Goal: Information Seeking & Learning: Learn about a topic

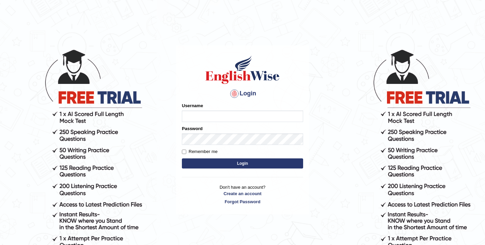
type input "SandhyaG"
click at [271, 160] on button "Login" at bounding box center [242, 163] width 121 height 10
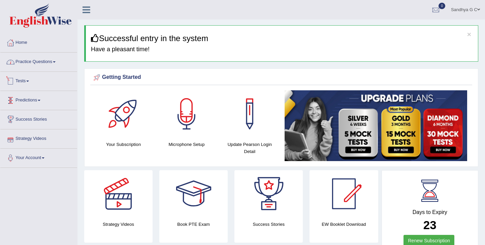
click at [58, 60] on link "Practice Questions" at bounding box center [38, 61] width 77 height 17
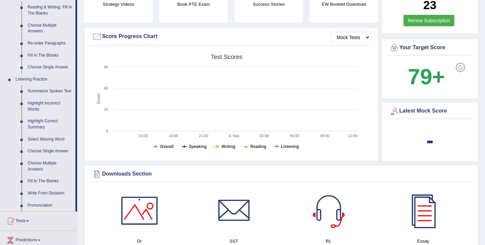
scroll to position [220, 0]
click at [53, 185] on link "Fill In The Blanks" at bounding box center [50, 181] width 51 height 12
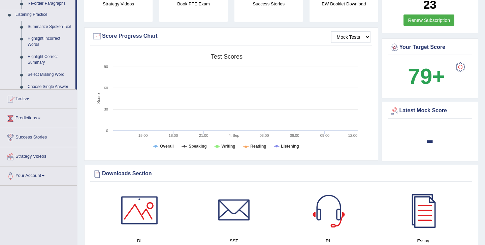
scroll to position [86, 0]
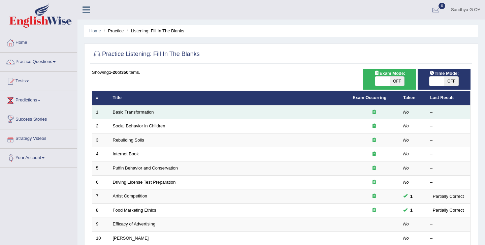
click at [131, 113] on link "Basic Transformation" at bounding box center [133, 111] width 41 height 5
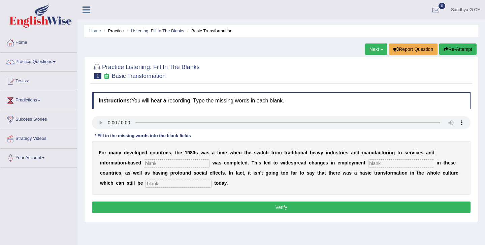
click at [168, 163] on input "text" at bounding box center [177, 163] width 66 height 8
type input "enterprise"
click at [398, 167] on input "text" at bounding box center [401, 163] width 66 height 8
type input "patterns"
click at [145, 186] on input "text" at bounding box center [178, 183] width 66 height 8
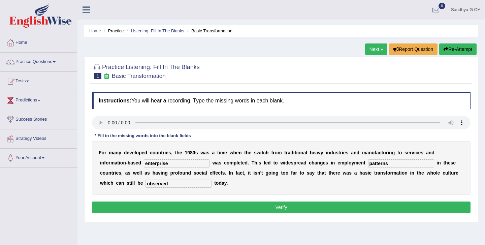
type input "observed"
click at [220, 204] on button "Verify" at bounding box center [281, 206] width 378 height 11
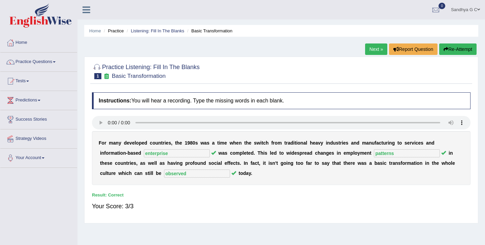
click at [374, 47] on link "Next »" at bounding box center [376, 48] width 22 height 11
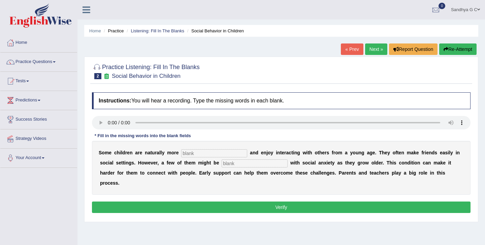
click at [194, 151] on input "text" at bounding box center [214, 153] width 66 height 8
type input "sociable"
click at [238, 163] on input "text" at bounding box center [255, 163] width 66 height 8
type input "diagnosed"
click at [255, 201] on button "Verify" at bounding box center [281, 206] width 378 height 11
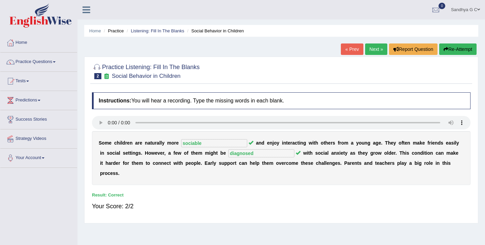
click at [371, 51] on link "Next »" at bounding box center [376, 48] width 22 height 11
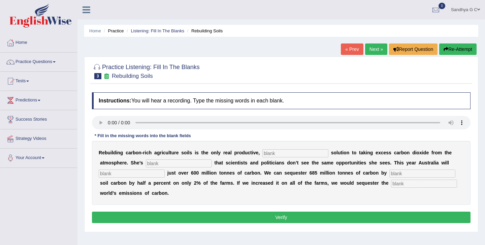
click at [273, 155] on input "text" at bounding box center [295, 153] width 66 height 8
click at [267, 152] on input "text" at bounding box center [295, 153] width 66 height 8
type input "permanent"
click at [164, 162] on input "text" at bounding box center [179, 163] width 66 height 8
type input "frustated"
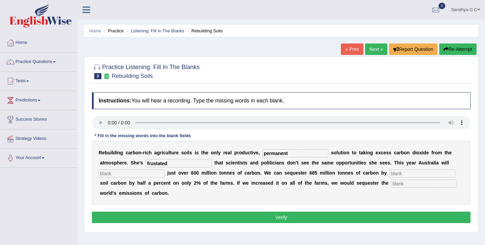
click at [113, 171] on input "text" at bounding box center [132, 173] width 66 height 8
click at [130, 175] on input "text" at bounding box center [132, 173] width 66 height 8
type input "meetincreasing"
click at [391, 186] on input "text" at bounding box center [424, 183] width 66 height 8
type input "whole"
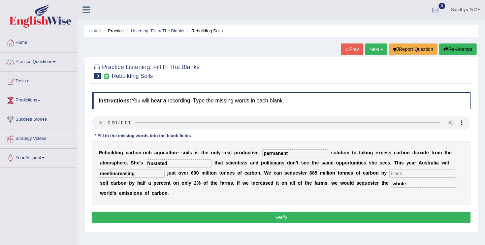
click at [408, 169] on input "text" at bounding box center [422, 173] width 66 height 8
type input "increasing"
click at [342, 222] on button "Verify" at bounding box center [281, 216] width 378 height 11
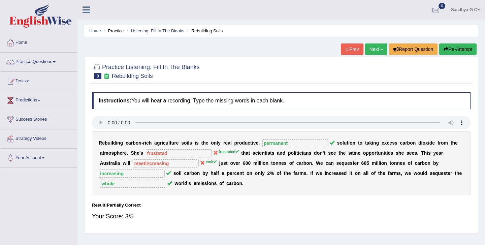
click at [375, 53] on link "Next »" at bounding box center [376, 48] width 22 height 11
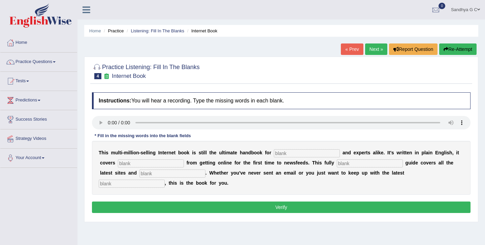
click at [301, 155] on input "text" at bounding box center [307, 153] width 66 height 8
type input "n"
click at [145, 163] on input "text" at bounding box center [151, 163] width 66 height 8
type input "everthing"
click at [337, 163] on input "text" at bounding box center [370, 163] width 66 height 8
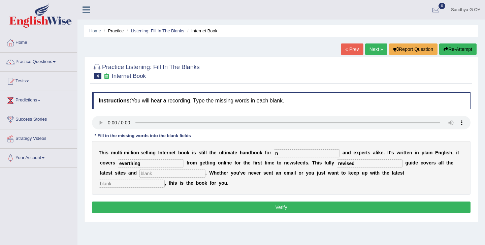
type input "revised"
click at [145, 175] on input "text" at bounding box center [172, 173] width 66 height 8
type input "crazes"
click at [165, 179] on input "text" at bounding box center [132, 183] width 66 height 8
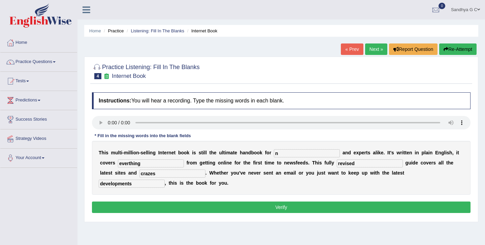
type input "developments"
click at [280, 155] on input "n" at bounding box center [307, 153] width 66 height 8
type input "nervous"
click at [274, 207] on button "Verify" at bounding box center [281, 206] width 378 height 11
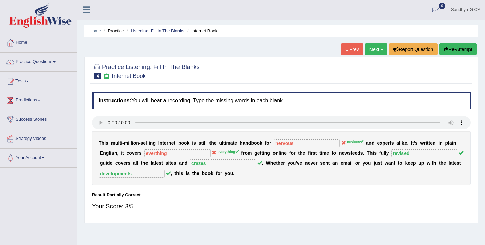
click at [377, 49] on link "Next »" at bounding box center [376, 48] width 22 height 11
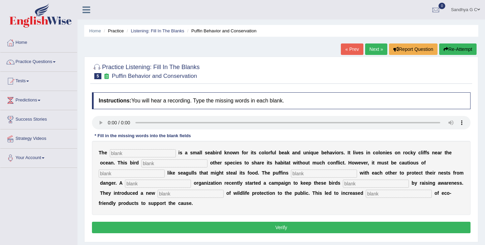
click at [114, 153] on input "text" at bounding box center [143, 153] width 66 height 8
type input "pe"
click at [147, 168] on div "T h e pe i s a s m a l l s e a b i r d k n o w n f o r i t s c o l o r f u l b …" at bounding box center [281, 178] width 378 height 74
click at [152, 163] on input "text" at bounding box center [174, 163] width 66 height 8
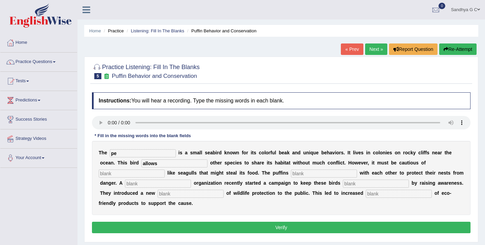
type input "allows"
click at [165, 169] on input "text" at bounding box center [132, 173] width 66 height 8
type input "predators"
click at [291, 174] on input "text" at bounding box center [324, 173] width 66 height 8
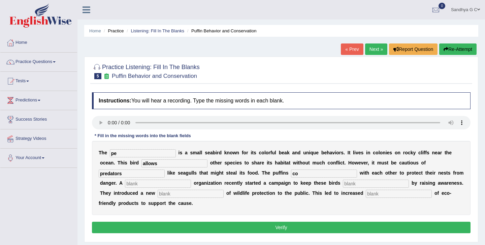
type input "co"
click at [140, 185] on input "text" at bounding box center [158, 183] width 66 height 8
type input "co"
click at [158, 196] on input "text" at bounding box center [191, 194] width 66 height 8
type input "conception"
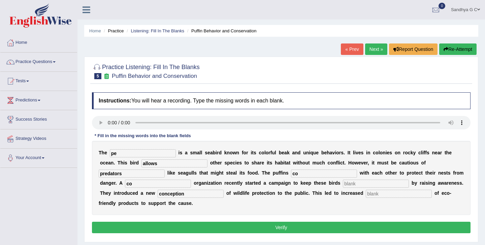
click at [127, 154] on input "pe" at bounding box center [143, 153] width 66 height 8
type input "puffins"
click at [291, 175] on input "co" at bounding box center [324, 173] width 66 height 8
type input "collabrayes"
click at [129, 185] on input "co" at bounding box center [158, 183] width 66 height 8
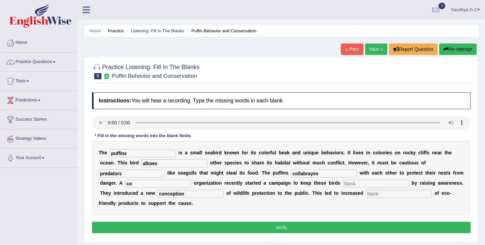
click at [343, 184] on input "text" at bounding box center [376, 183] width 66 height 8
drag, startPoint x: 319, startPoint y: 184, endPoint x: 350, endPoint y: 183, distance: 31.0
click at [350, 183] on input "saveconsumption" at bounding box center [376, 183] width 66 height 8
type input "save"
click at [366, 191] on input "text" at bounding box center [399, 194] width 66 height 8
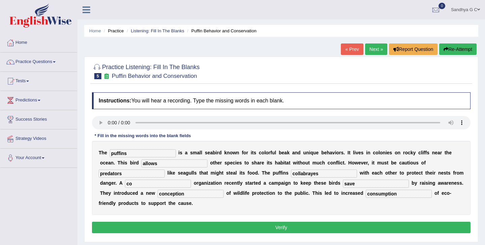
type input "consumption"
click at [125, 181] on input "co" at bounding box center [158, 183] width 66 height 8
type input "cooperate"
click at [199, 228] on button "Verify" at bounding box center [281, 227] width 378 height 11
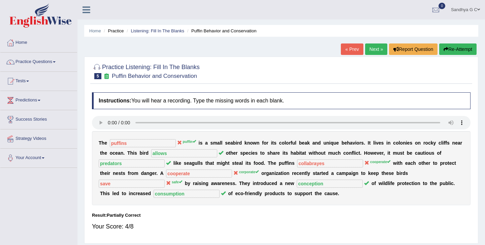
click at [375, 43] on div "Home Practice Listening: Fill In The Blanks Puffin Behavior and Conservation « …" at bounding box center [280, 168] width 407 height 337
click at [373, 50] on link "Next »" at bounding box center [376, 48] width 22 height 11
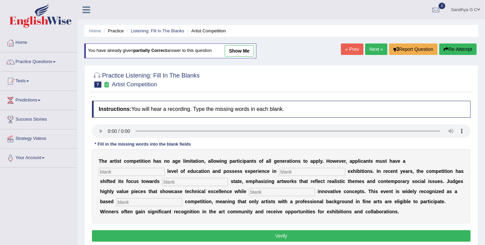
click at [353, 47] on link "« Prev" at bounding box center [352, 48] width 22 height 11
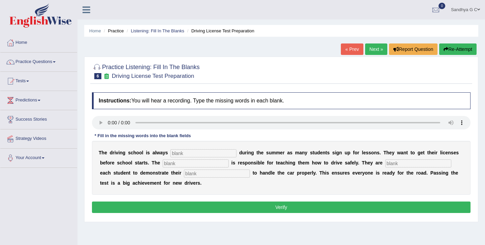
click at [177, 155] on input "text" at bounding box center [203, 153] width 66 height 8
type input "busy"
click at [163, 165] on input "text" at bounding box center [196, 163] width 66 height 8
type input "instructor"
click at [385, 162] on input "text" at bounding box center [418, 163] width 66 height 8
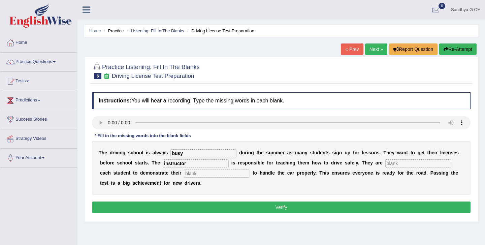
click at [184, 173] on input "text" at bounding box center [217, 173] width 66 height 8
type input "ability"
click at [385, 167] on input "text" at bounding box center [418, 163] width 66 height 8
click at [385, 165] on input "text" at bounding box center [418, 163] width 66 height 8
type input "requring"
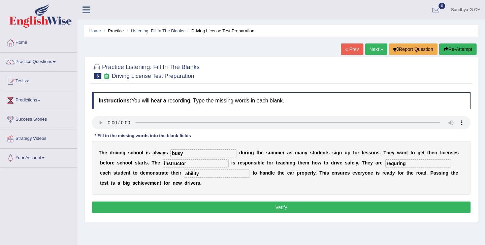
click at [337, 205] on button "Verify" at bounding box center [281, 206] width 378 height 11
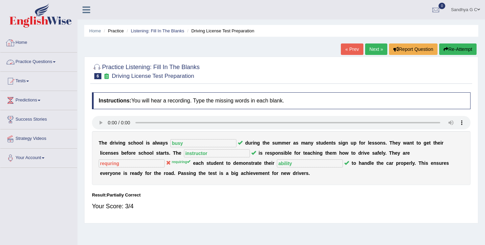
click at [57, 64] on link "Practice Questions" at bounding box center [38, 61] width 77 height 17
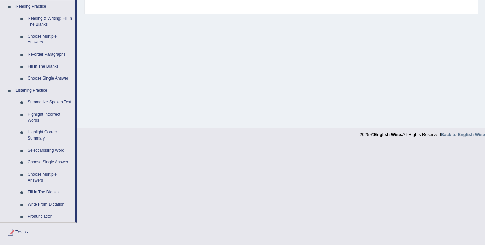
click at [33, 198] on link "Fill In The Blanks" at bounding box center [50, 192] width 51 height 12
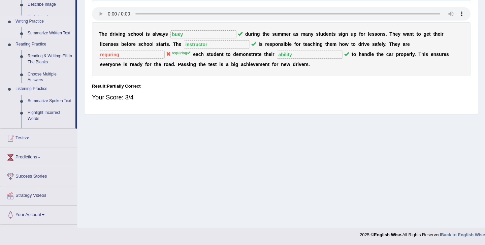
scroll to position [109, 0]
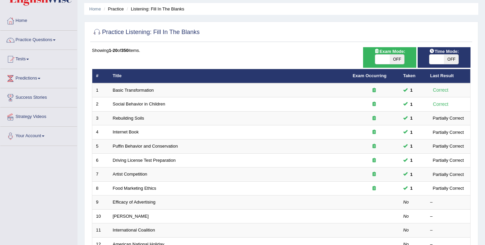
scroll to position [38, 0]
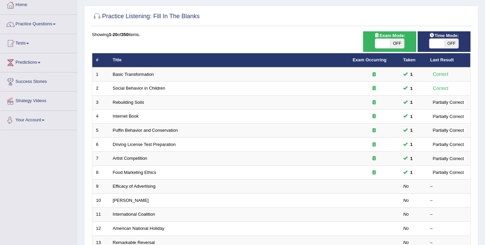
click at [45, 119] on link "Your Account" at bounding box center [38, 119] width 77 height 17
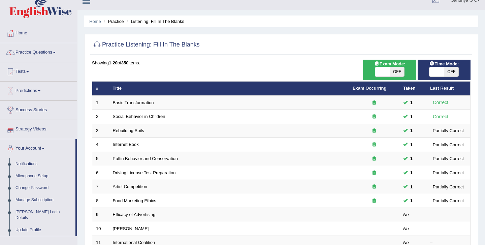
scroll to position [0, 0]
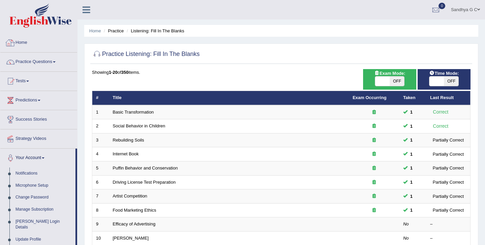
click at [48, 46] on link "Home" at bounding box center [38, 41] width 77 height 17
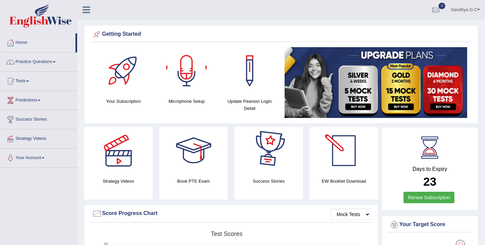
click at [354, 152] on div at bounding box center [343, 150] width 47 height 47
click at [271, 152] on div at bounding box center [268, 150] width 47 height 47
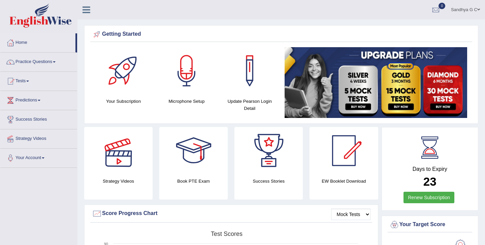
click at [121, 151] on div at bounding box center [118, 150] width 47 height 47
click at [265, 87] on div at bounding box center [249, 70] width 47 height 47
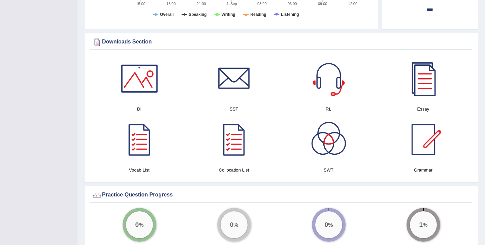
scroll to position [310, 0]
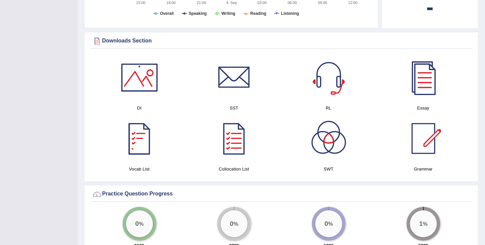
click at [145, 79] on div at bounding box center [139, 77] width 47 height 47
click at [229, 151] on div at bounding box center [233, 138] width 47 height 47
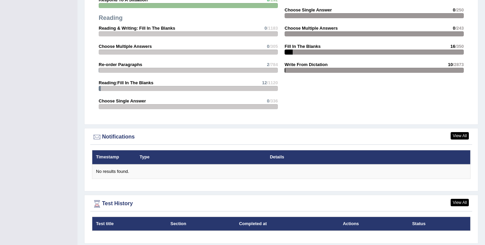
scroll to position [714, 0]
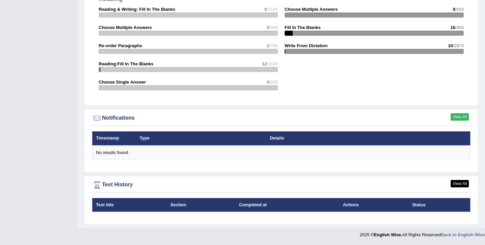
click at [464, 114] on link "View All" at bounding box center [460, 116] width 18 height 7
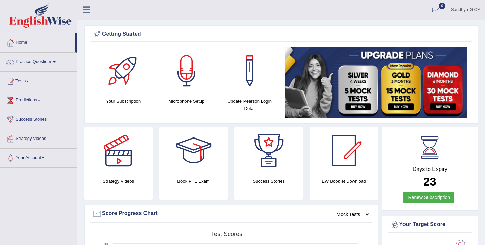
click at [36, 41] on link "Home" at bounding box center [37, 41] width 75 height 17
click at [188, 161] on div at bounding box center [193, 150] width 47 height 47
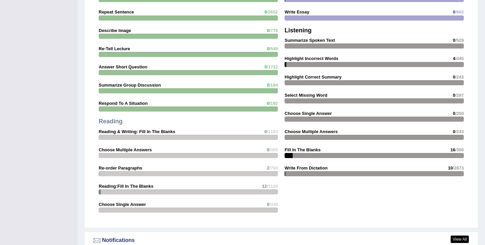
scroll to position [714, 0]
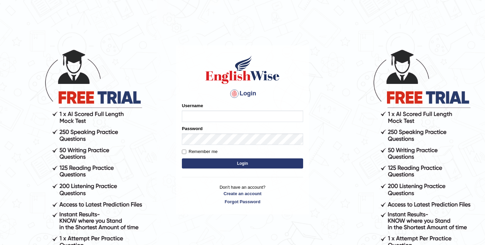
type input "SandhyaG"
click at [238, 160] on button "Login" at bounding box center [242, 163] width 121 height 10
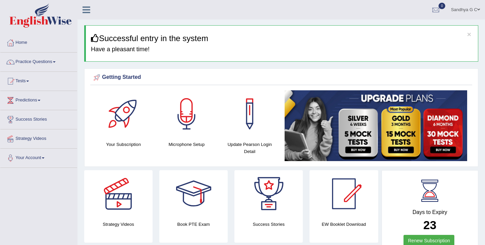
click at [470, 8] on link "Sandhya G C" at bounding box center [465, 9] width 39 height 18
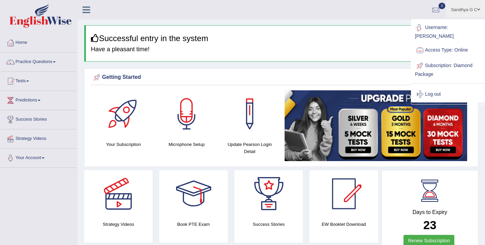
click at [372, 112] on img at bounding box center [376, 125] width 183 height 71
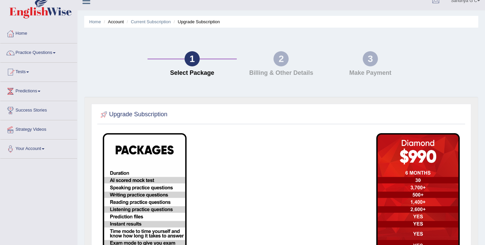
scroll to position [10, 0]
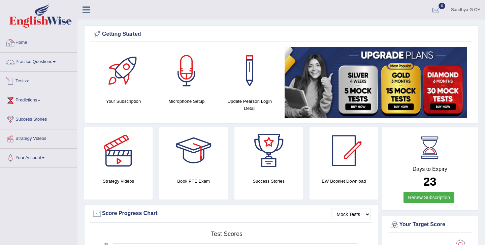
click at [61, 65] on link "Practice Questions" at bounding box center [38, 61] width 77 height 17
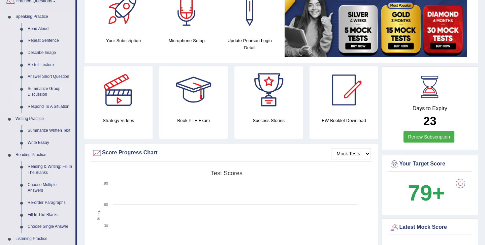
scroll to position [68, 0]
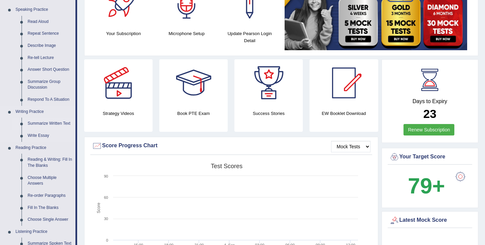
click at [59, 120] on link "Summarize Written Text" at bounding box center [50, 124] width 51 height 12
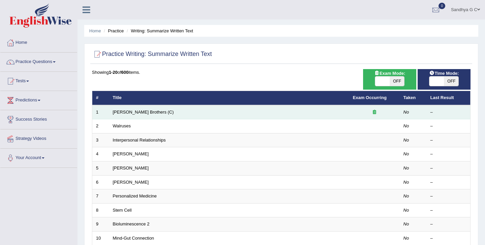
click at [372, 112] on div at bounding box center [374, 112] width 43 height 6
click at [375, 111] on icon at bounding box center [374, 112] width 3 height 4
click at [139, 110] on link "Wright Brothers (C)" at bounding box center [143, 111] width 61 height 5
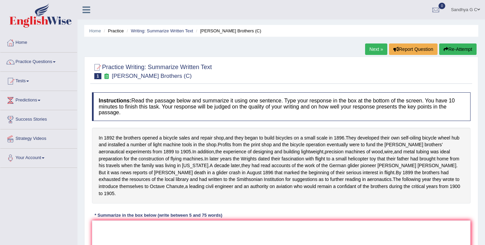
click at [374, 47] on link "Next »" at bounding box center [376, 48] width 22 height 11
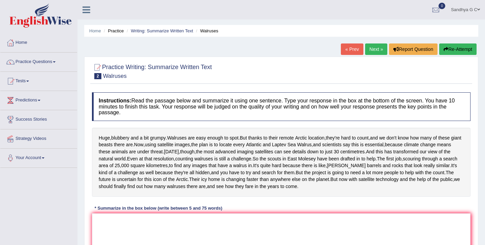
click at [372, 49] on link "Next »" at bounding box center [376, 48] width 22 height 11
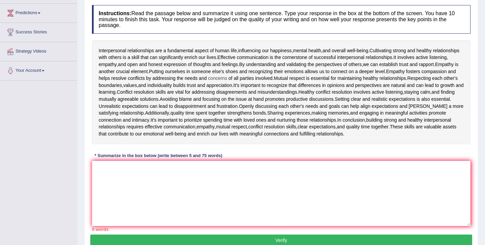
scroll to position [88, 0]
click at [245, 178] on textarea at bounding box center [281, 192] width 378 height 65
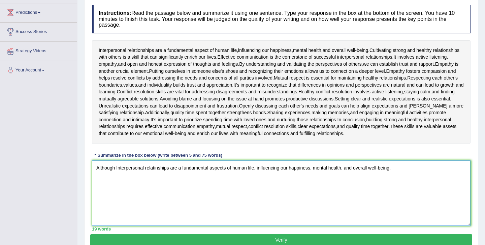
click at [156, 166] on textarea "Although Interpersonal relatinships are a fundamental aspects of human life, in…" at bounding box center [281, 192] width 378 height 65
click at [412, 172] on textarea "Although Interpersonal relationships are a fundamental aspects of human life, i…" at bounding box center [281, 192] width 378 height 65
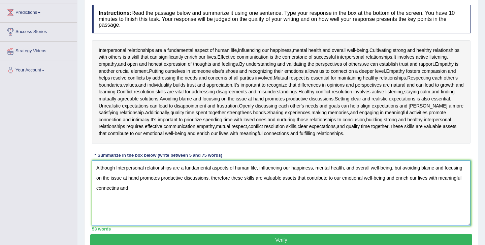
click at [114, 190] on textarea "Although Interpersonal relationships are a fundamental aspects of human life, i…" at bounding box center [281, 192] width 378 height 65
click at [152, 193] on textarea "Although Interpersonal relationships are a fundamental aspects of human life, i…" at bounding box center [281, 192] width 378 height 65
click at [118, 166] on textarea "Although Interpersonal relationships are a fundamental aspects of human life, i…" at bounding box center [281, 192] width 378 height 65
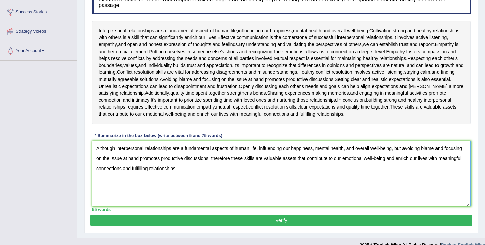
scroll to position [108, 0]
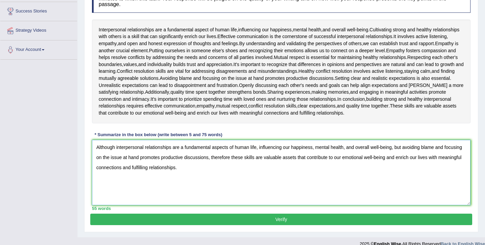
type textarea "Although interpersonal relationships are a fundamental aspects of human life, i…"
click at [278, 219] on button "Verify" at bounding box center [281, 218] width 382 height 11
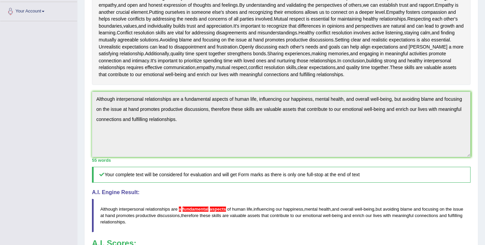
scroll to position [147, 0]
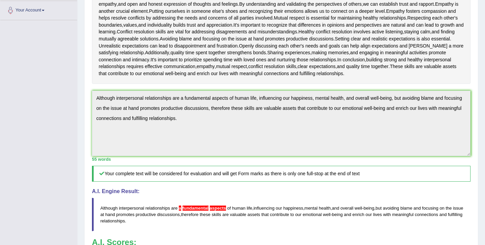
click at [203, 206] on span "fundamental" at bounding box center [196, 207] width 26 height 5
click at [200, 206] on span "fundamental" at bounding box center [196, 207] width 26 height 5
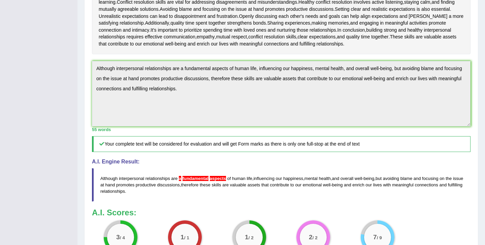
scroll to position [178, 0]
drag, startPoint x: 177, startPoint y: 177, endPoint x: 258, endPoint y: 184, distance: 81.8
click at [257, 182] on blockquote "Although interpersonal relationships are a fundamental aspects of human life , …" at bounding box center [281, 183] width 378 height 33
click at [237, 177] on span "human" at bounding box center [238, 177] width 13 height 5
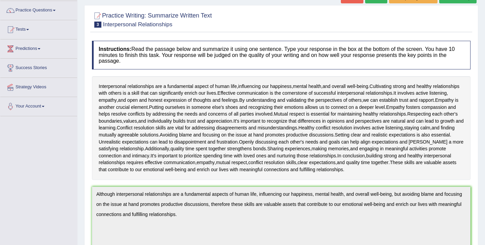
scroll to position [52, 0]
click at [65, 11] on link "Practice Questions" at bounding box center [38, 9] width 77 height 17
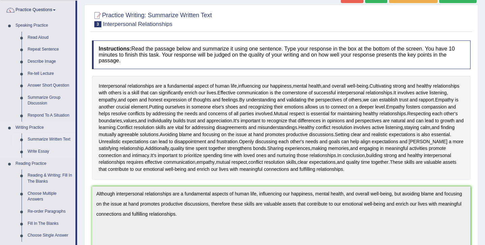
click at [50, 138] on link "Summarize Written Text" at bounding box center [50, 139] width 51 height 12
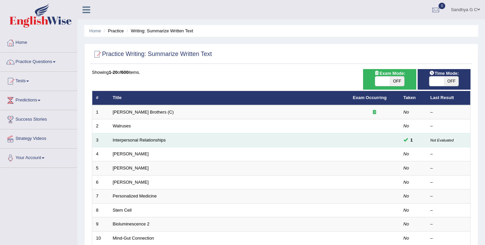
click at [434, 139] on small "Not Evaluated" at bounding box center [441, 140] width 23 height 4
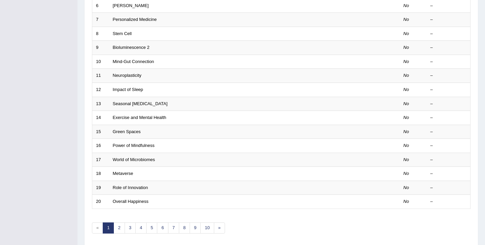
scroll to position [179, 0]
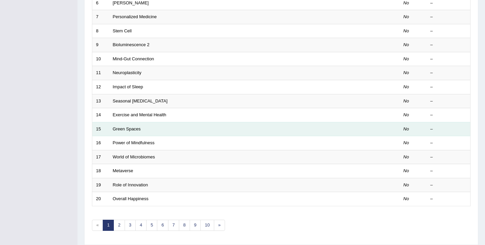
click at [278, 133] on td "Green Spaces" at bounding box center [229, 129] width 240 height 14
click at [125, 129] on link "Green Spaces" at bounding box center [127, 128] width 28 height 5
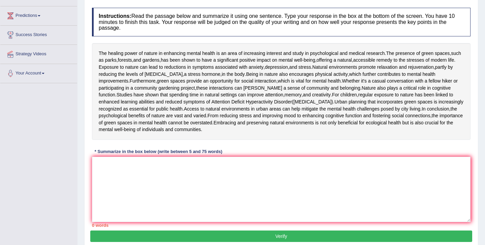
scroll to position [89, 0]
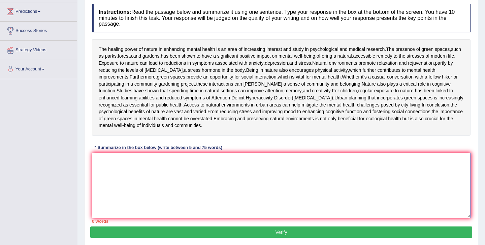
click at [116, 218] on textarea at bounding box center [281, 185] width 378 height 65
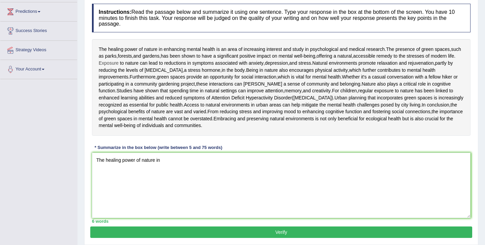
click at [105, 67] on span "Exposure" at bounding box center [109, 63] width 20 height 7
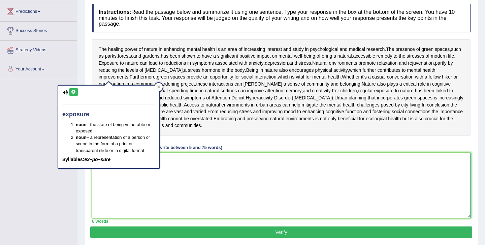
click at [176, 214] on textarea "The healing power of nature in" at bounding box center [281, 185] width 378 height 65
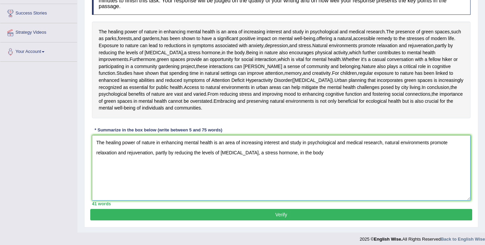
scroll to position [107, 0]
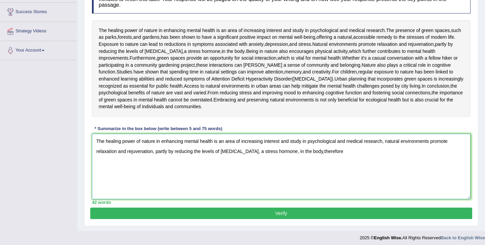
click at [303, 199] on textarea "The healing power of nature in enhancing mental health is an area of increasing…" at bounding box center [281, 166] width 378 height 65
click at [327, 199] on textarea "The healing power of nature in enhancing mental health is an area of increasing…" at bounding box center [281, 166] width 378 height 65
click at [335, 199] on textarea "The healing power of nature in enhancing mental health is an area of increasing…" at bounding box center [281, 166] width 378 height 65
click at [357, 199] on textarea "The healing power of nature in enhancing mental health is an area of increasing…" at bounding box center [281, 166] width 378 height 65
click at [449, 199] on textarea "The healing power of nature in enhancing mental health is an area of increasing…" at bounding box center [281, 166] width 378 height 65
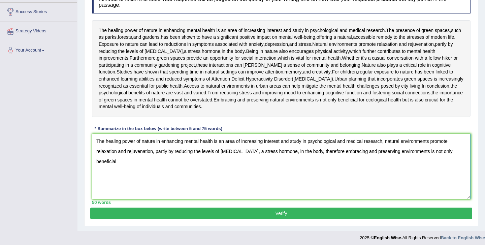
click at [454, 199] on textarea "The healing power of nature in enhancing mental health is an area of increasing…" at bounding box center [281, 166] width 378 height 65
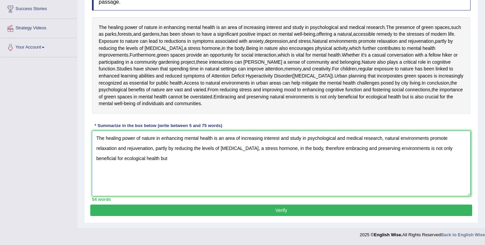
scroll to position [159, 0]
type textarea "The healing power of nature in enhancing mental health is an area of increasing…"
click at [436, 206] on button "Verify" at bounding box center [281, 209] width 382 height 11
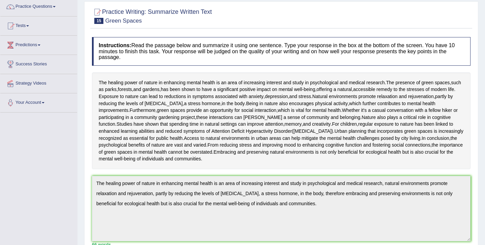
scroll to position [52, 0]
